Goal: Transaction & Acquisition: Purchase product/service

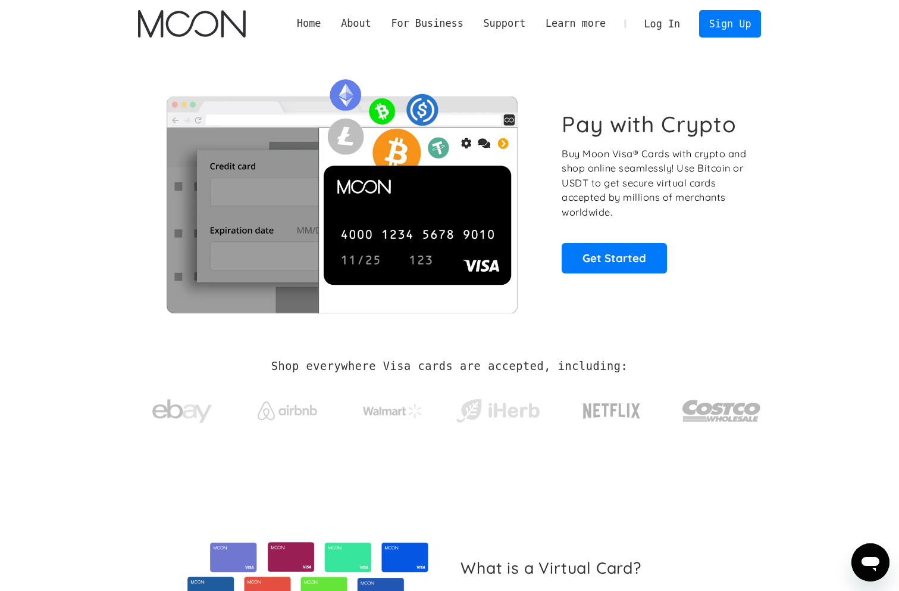
click at [701, 86] on div "Pay with Crypto Buy Moon Visa® Cards with crypto and shop online seamlessly! Us…" at bounding box center [450, 192] width 624 height 242
click at [661, 21] on link "Log In" at bounding box center [663, 24] width 56 height 26
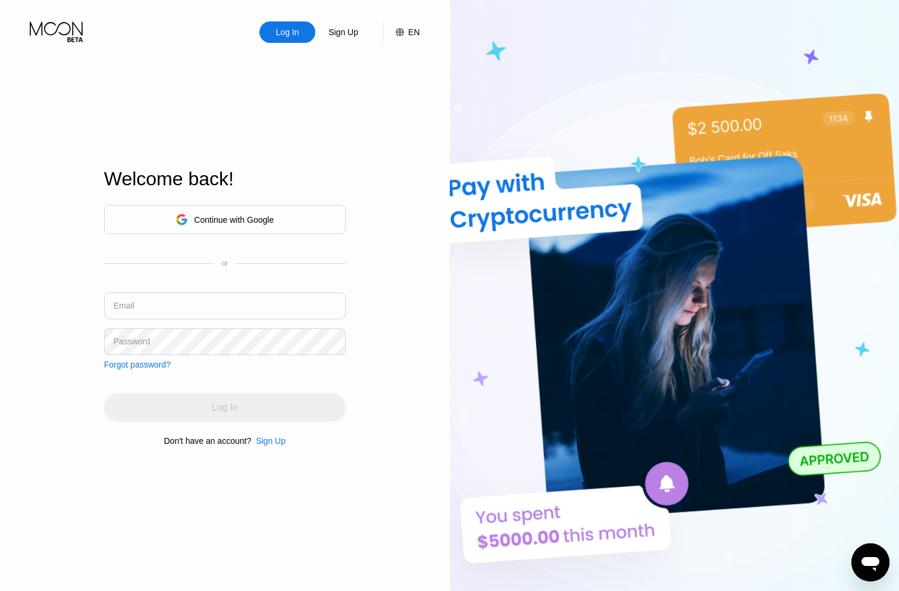
click at [218, 217] on div "Continue with Google" at bounding box center [234, 220] width 80 height 10
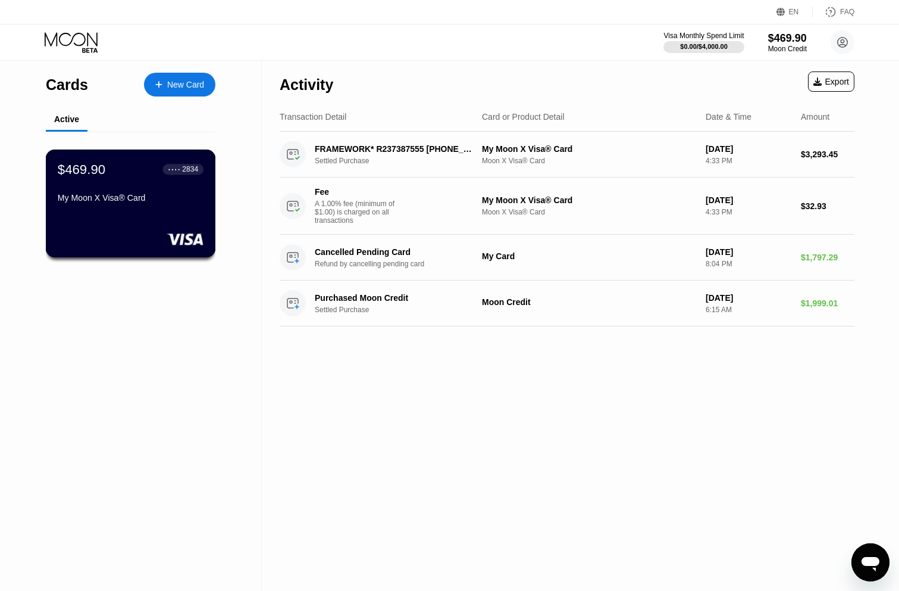
click at [120, 195] on div "My Moon X Visa® Card" at bounding box center [131, 198] width 146 height 10
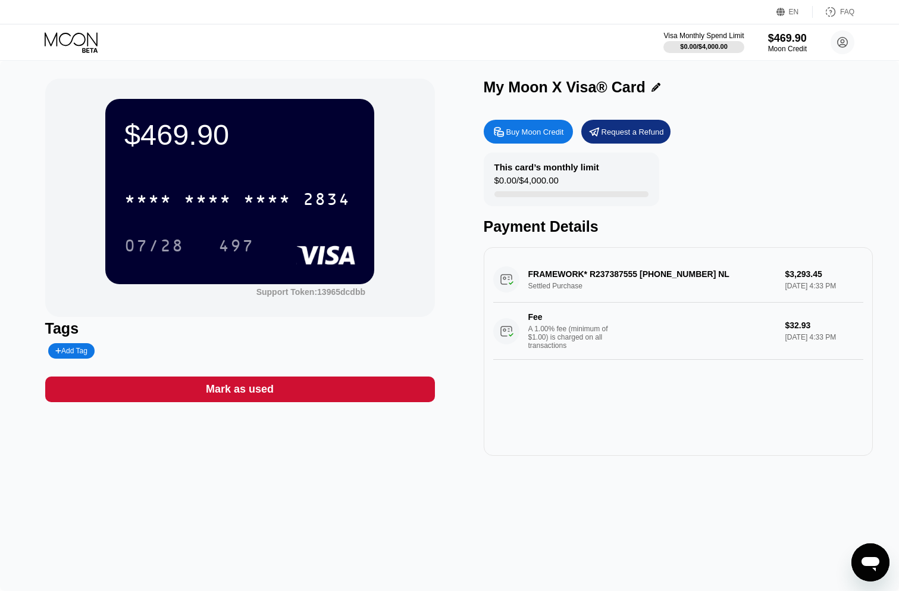
click at [538, 129] on div "Buy Moon Credit" at bounding box center [536, 132] width 58 height 10
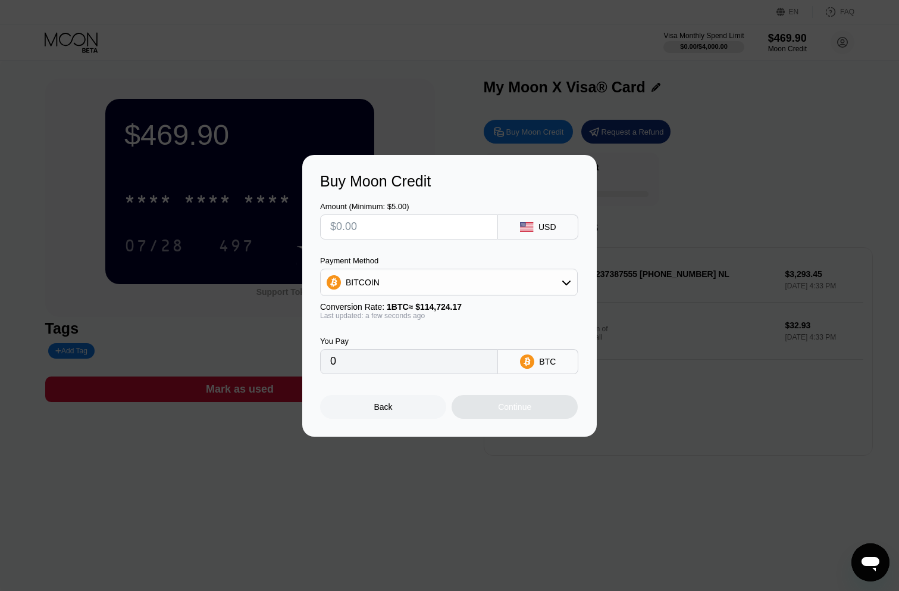
click at [390, 117] on div at bounding box center [449, 295] width 899 height 591
click at [409, 226] on input "text" at bounding box center [409, 227] width 158 height 24
type input "$1"
type input "0.00000872"
type input "$10"
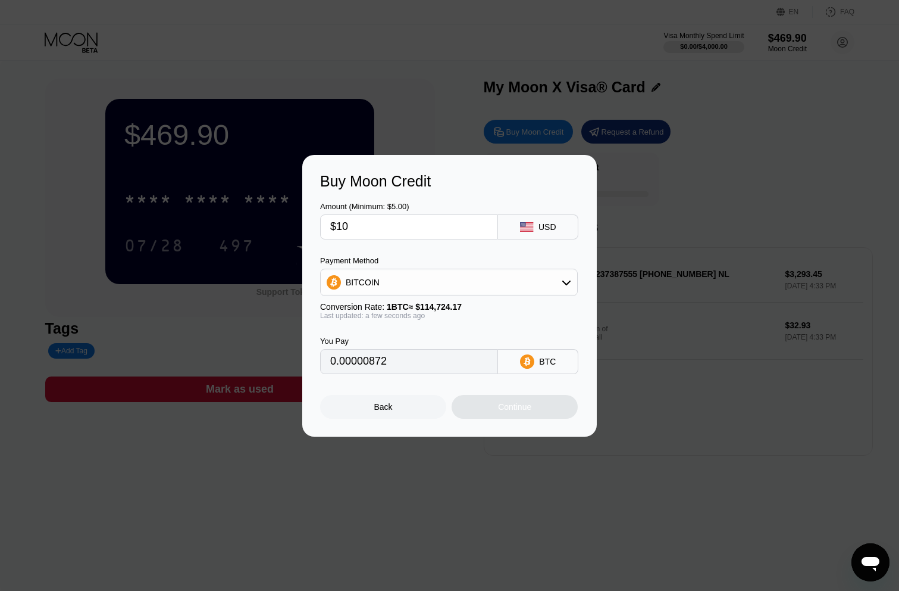
type input "0.00008717"
type input "$100"
type input "0.00087166"
type input "$1000"
type input "0.00871656"
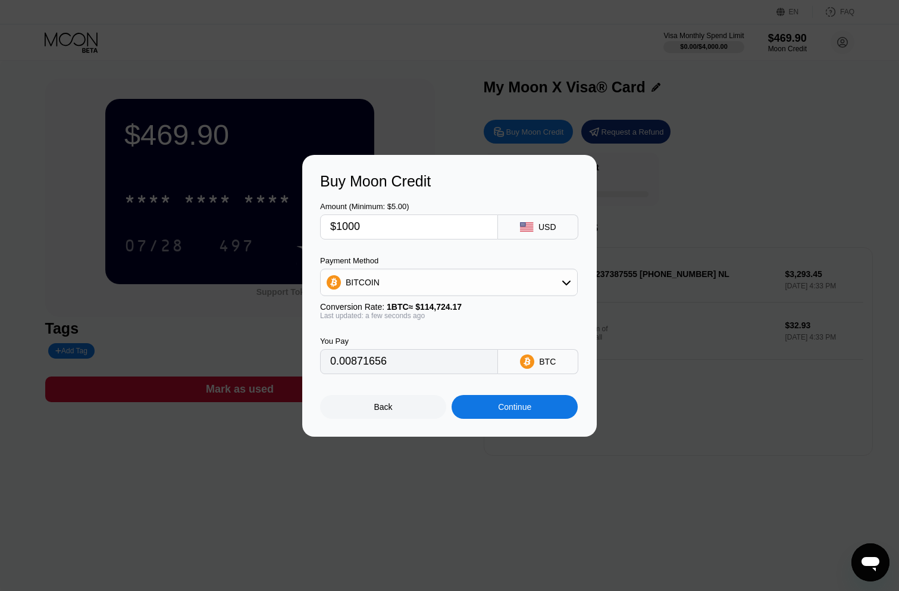
type input "$1000"
click at [410, 283] on div "BITCOIN" at bounding box center [449, 282] width 257 height 24
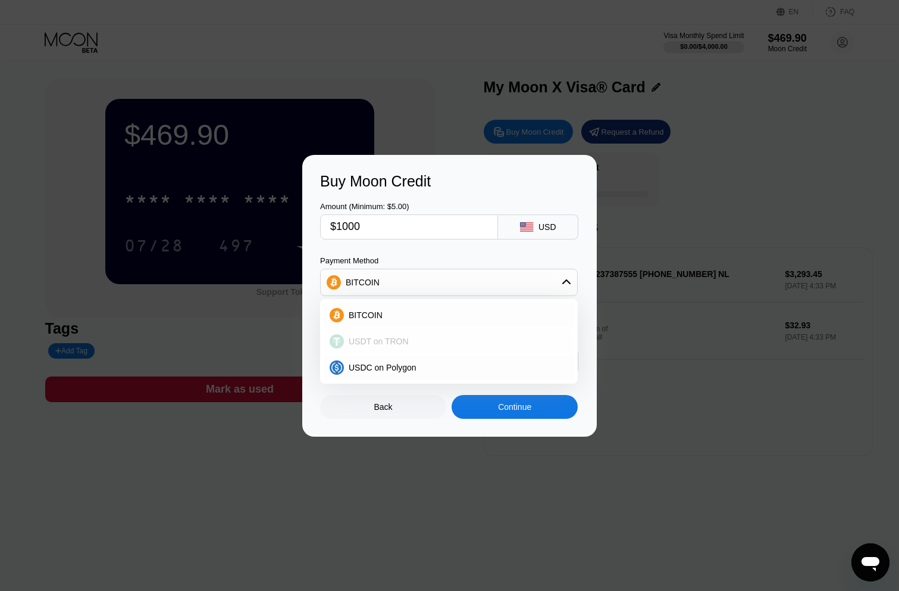
click at [368, 341] on span "USDT on TRON" at bounding box center [379, 341] width 60 height 10
type input "1010.10"
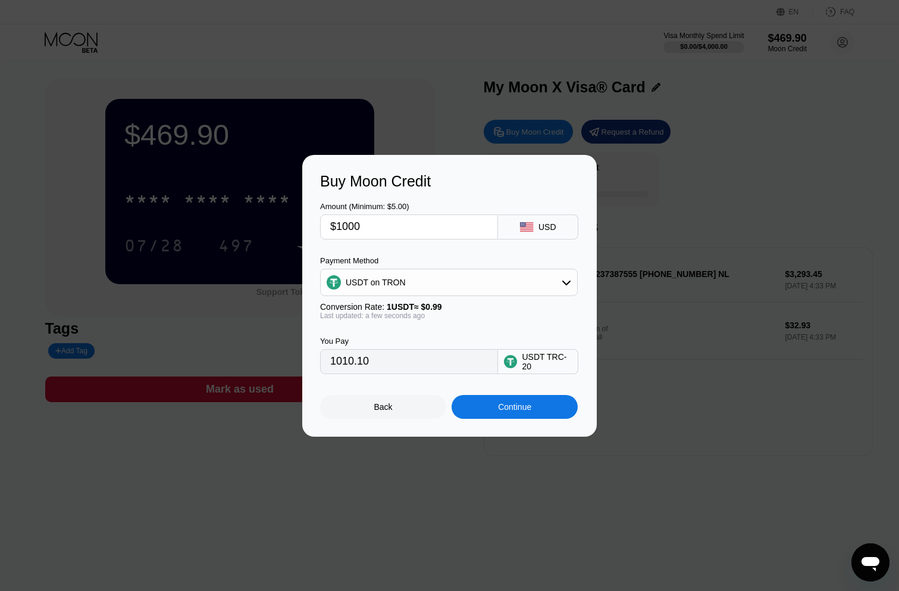
click at [344, 223] on input "$1000" at bounding box center [409, 227] width 158 height 24
type input "$100"
type input "101.01"
type input "$10"
type input "10.10"
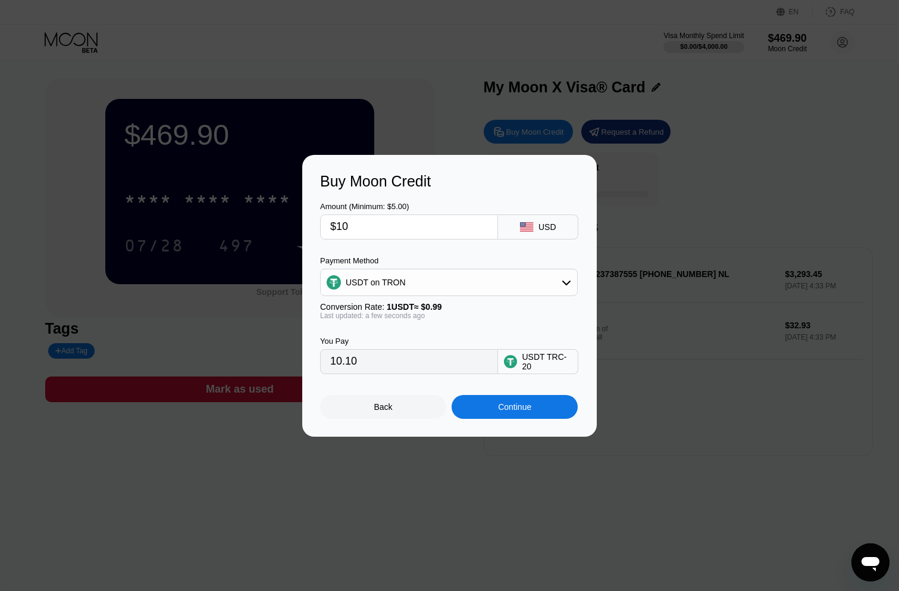
type input "$1"
type input "1.01"
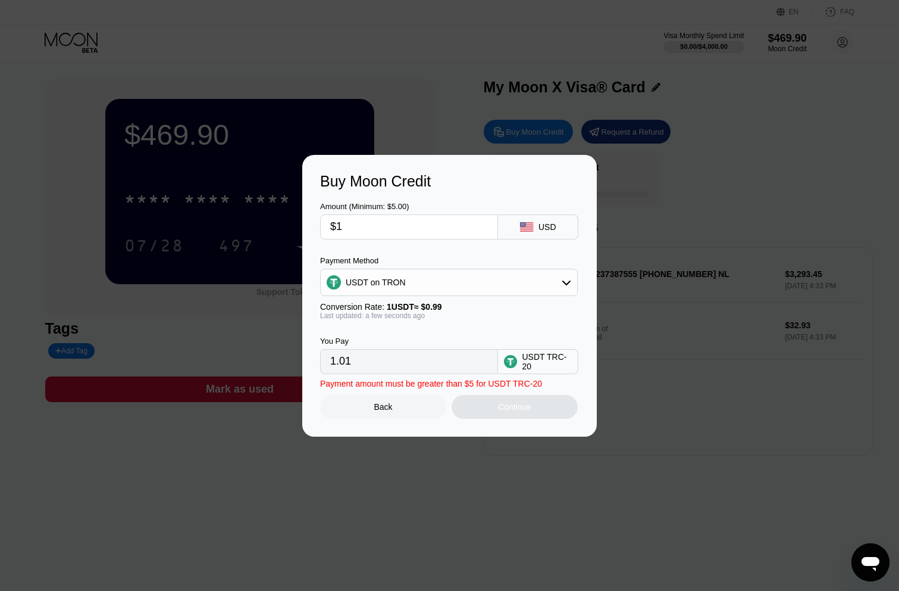
type input "$12"
type input "12.12"
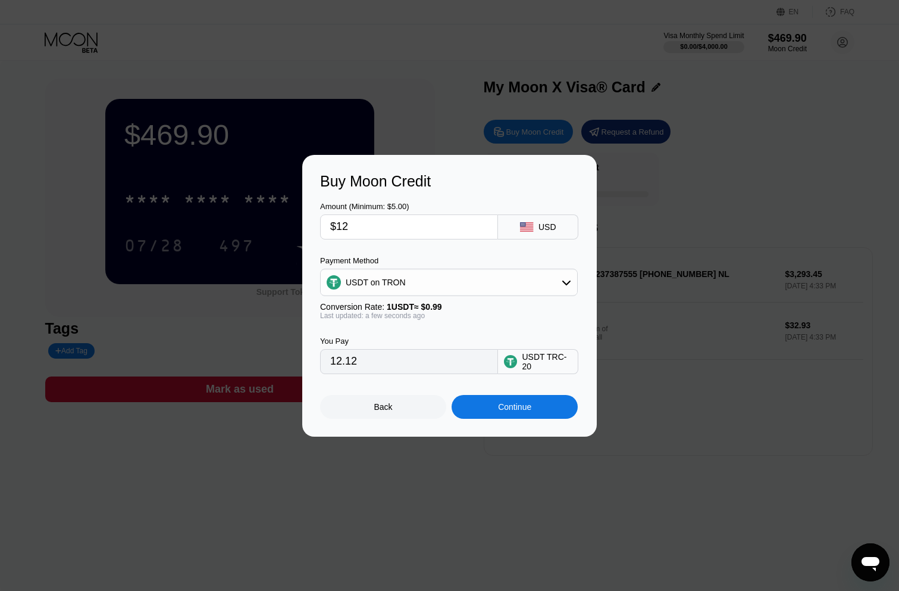
type input "$129"
type input "130.30"
type input "$1290"
type input "1303.03"
click at [542, 413] on div "Continue" at bounding box center [515, 407] width 126 height 24
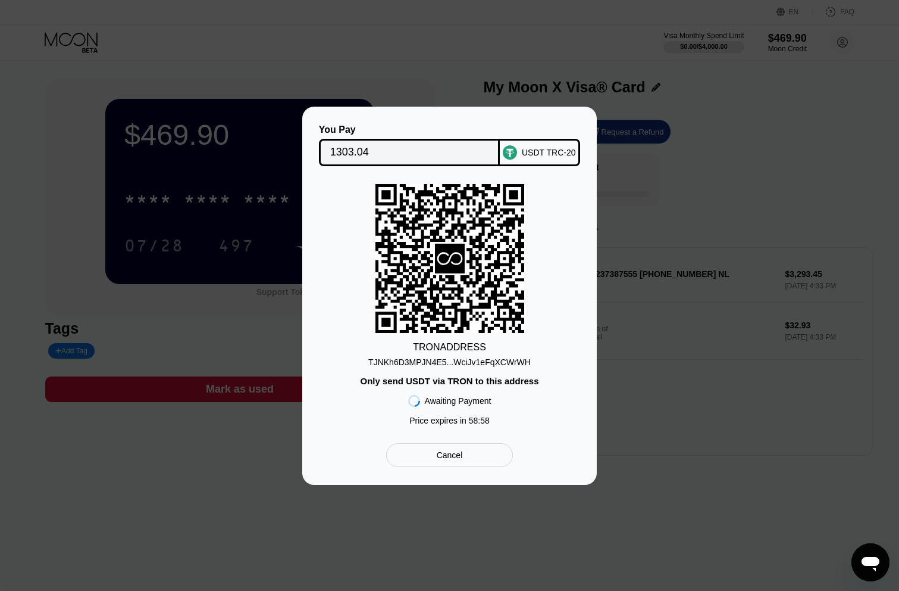
click at [449, 359] on div "TJNKh6D3MPJN4E5...WciJv1eFqXCWrWH" at bounding box center [449, 362] width 163 height 10
click at [443, 359] on div "TJNKh6D3MPJN4E5...WciJv1eFqXCWrWH" at bounding box center [449, 362] width 163 height 10
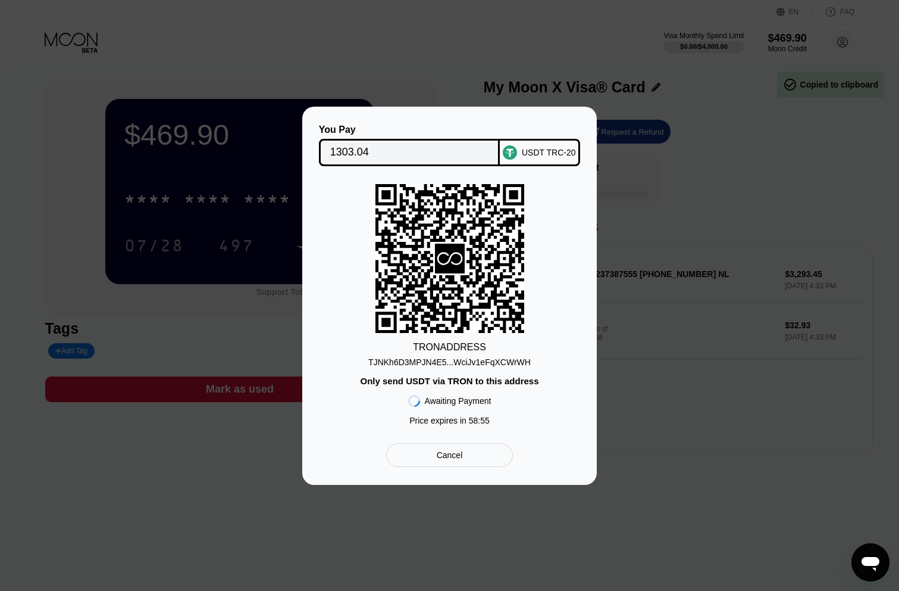
click at [443, 359] on div "TJNKh6D3MPJN4E5...WciJv1eFqXCWrWH" at bounding box center [449, 362] width 163 height 10
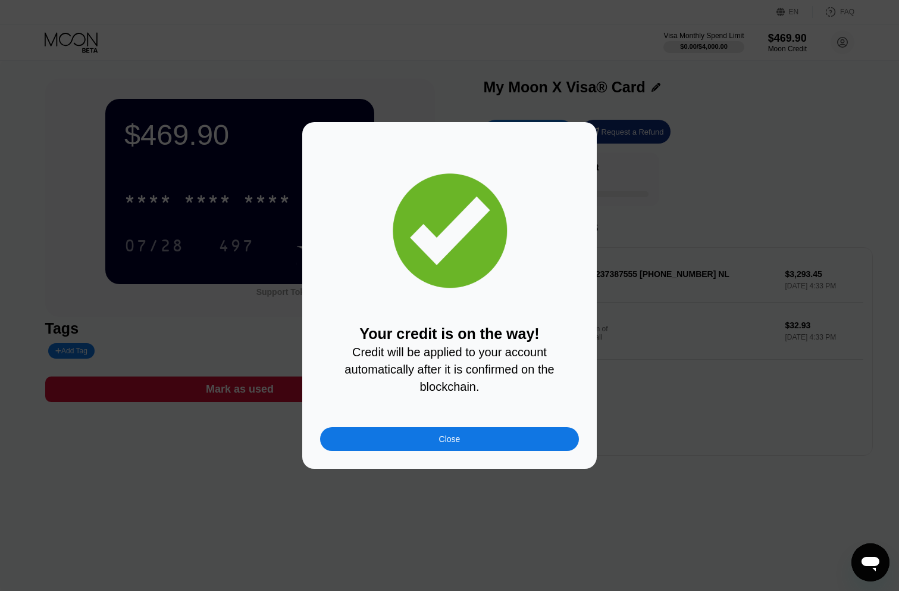
click at [475, 442] on div "Close" at bounding box center [449, 439] width 259 height 24
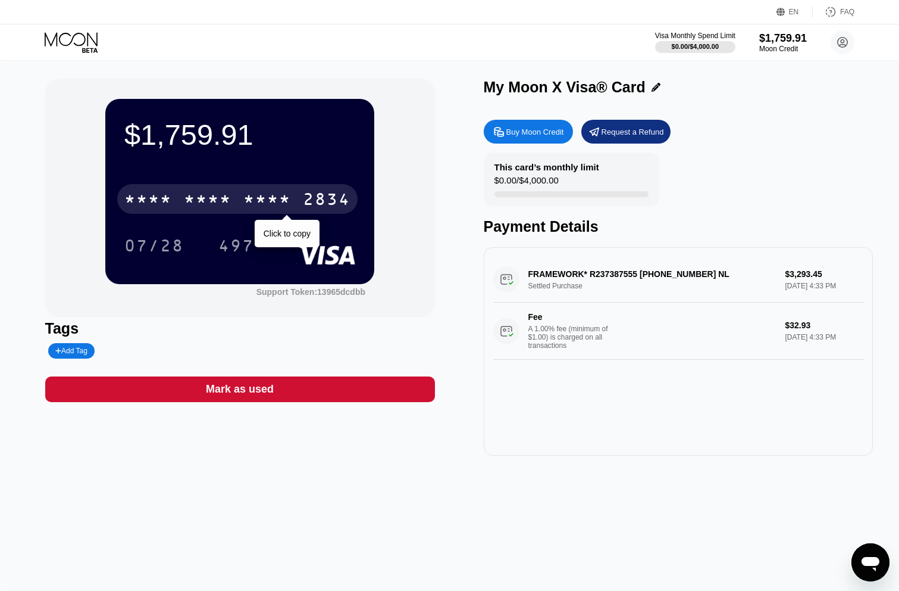
click at [194, 201] on div "* * * *" at bounding box center [208, 200] width 48 height 19
click at [246, 204] on div "2685" at bounding box center [267, 200] width 48 height 19
click at [246, 204] on div "* * * *" at bounding box center [267, 200] width 48 height 19
click at [247, 202] on div "2685" at bounding box center [267, 200] width 48 height 19
